Goal: Transaction & Acquisition: Purchase product/service

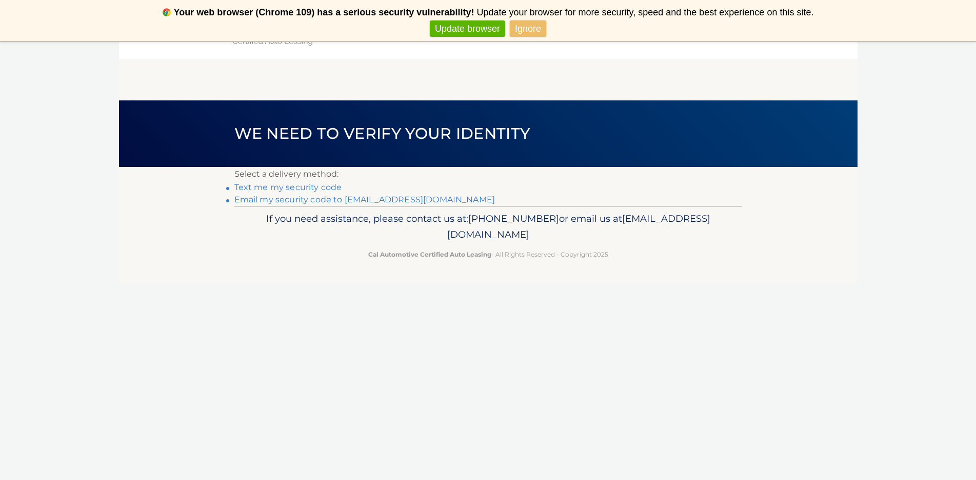
click at [327, 198] on link "Email my security code to j*@cppre.com" at bounding box center [364, 200] width 261 height 10
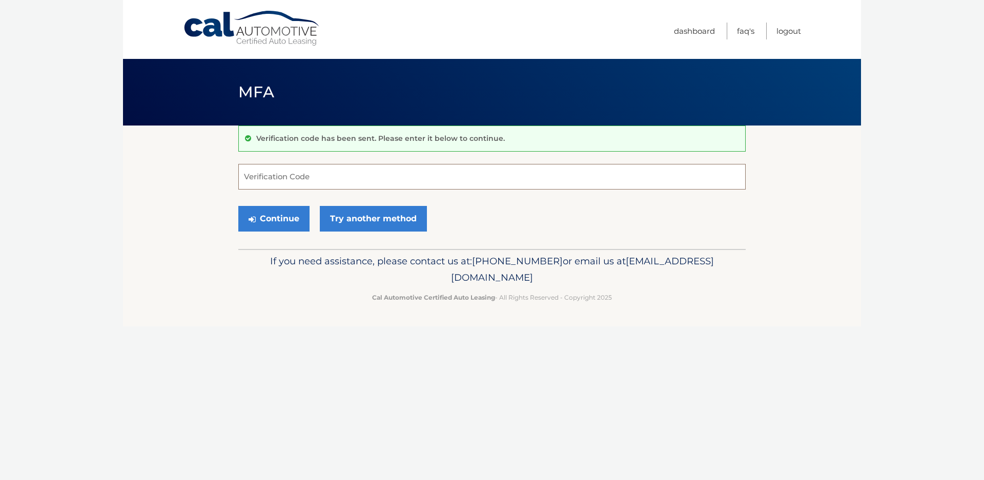
click at [295, 178] on input "Verification Code" at bounding box center [492, 177] width 508 height 26
type input "125686"
click at [284, 224] on button "Continue" at bounding box center [273, 219] width 71 height 26
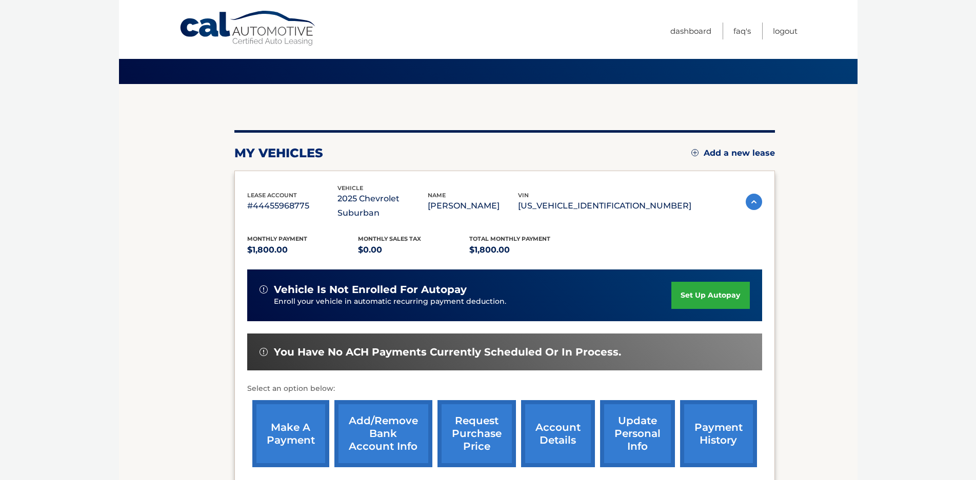
scroll to position [51, 0]
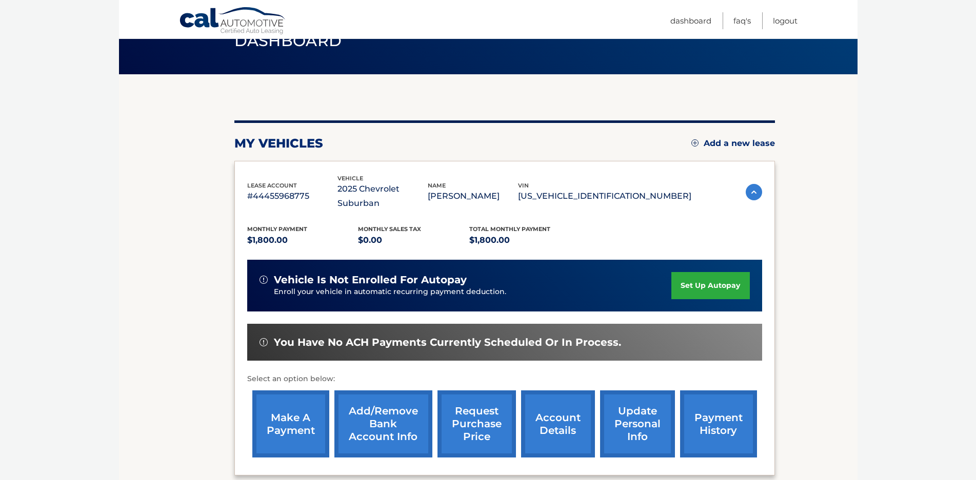
click at [301, 410] on link "make a payment" at bounding box center [290, 424] width 77 height 67
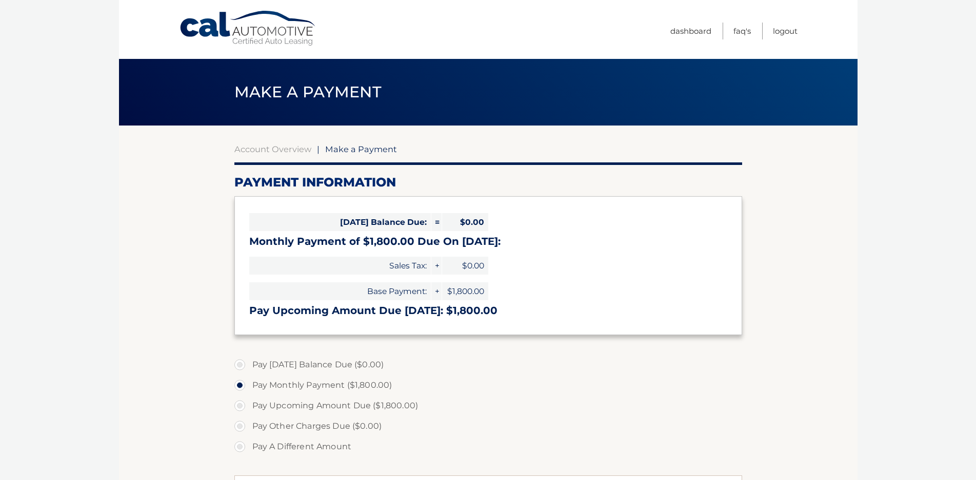
select select "ODZmN2Y2MTQtNmI2NS00MjEzLTk4MmMtYzJlOWJhZmU1OGJl"
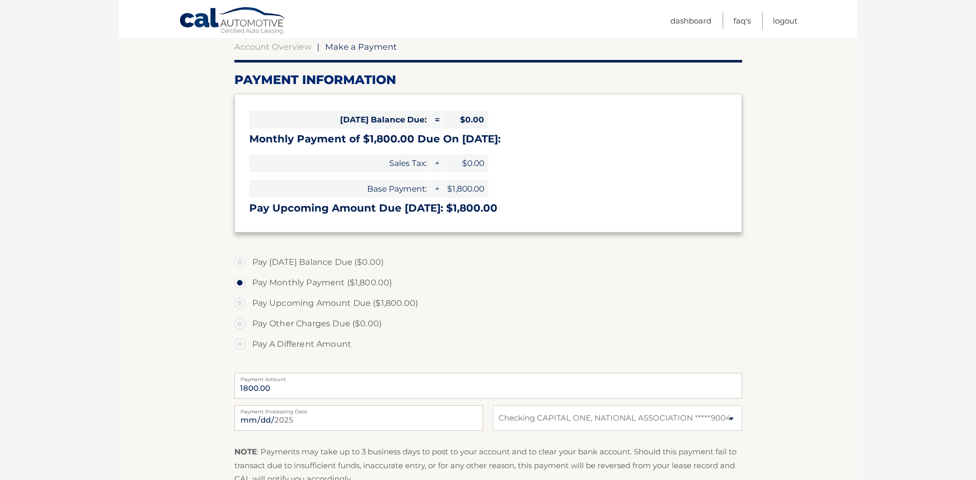
scroll to position [154, 0]
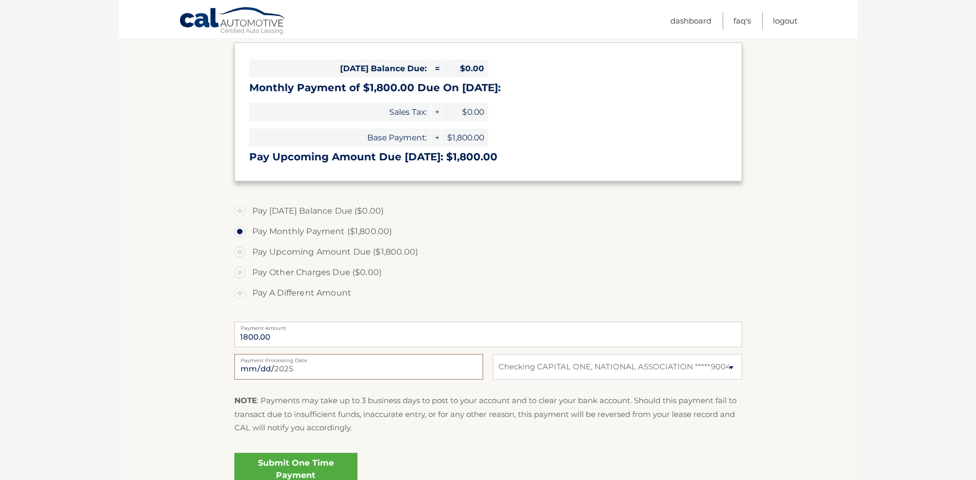
click at [297, 366] on input "2025-08-28" at bounding box center [358, 367] width 249 height 26
type input "2025-09-04"
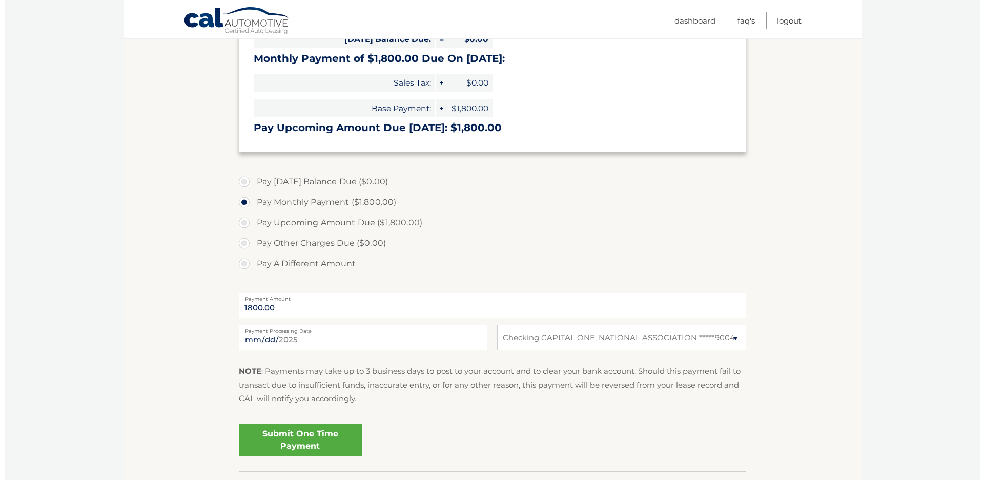
scroll to position [201, 0]
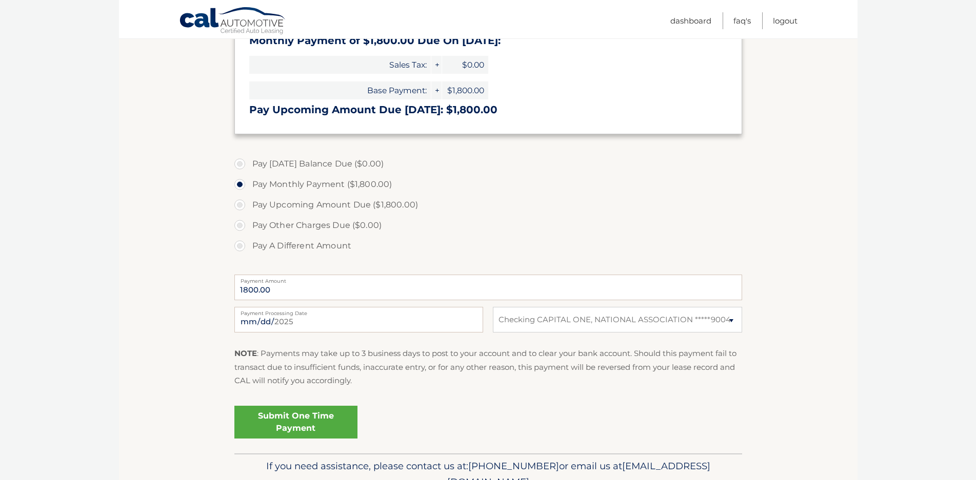
click at [309, 418] on link "Submit One Time Payment" at bounding box center [295, 422] width 123 height 33
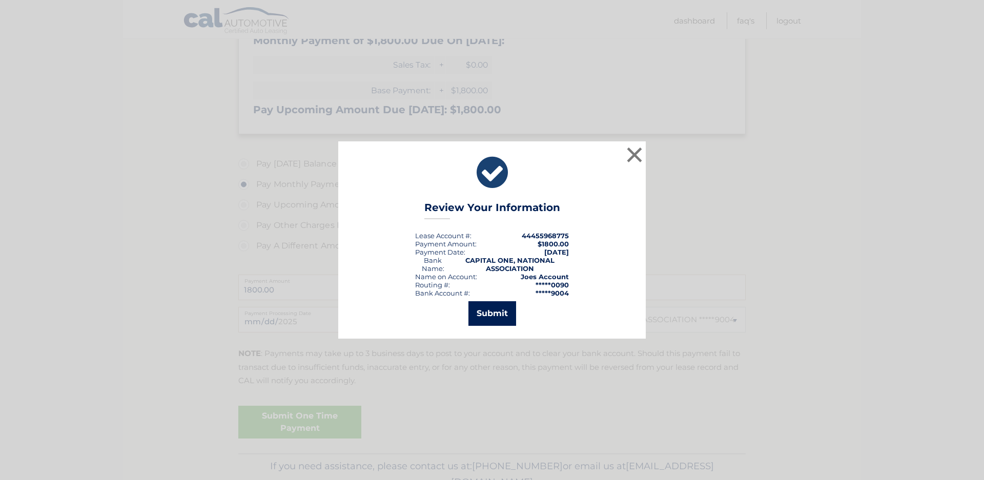
click at [492, 317] on button "Submit" at bounding box center [493, 313] width 48 height 25
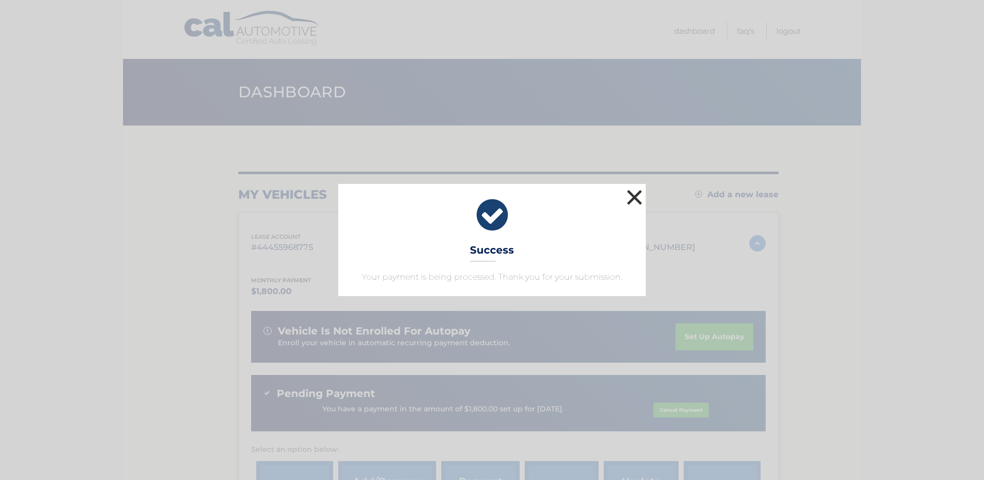
click at [636, 196] on button "×" at bounding box center [634, 197] width 21 height 21
